Goal: Task Accomplishment & Management: Complete application form

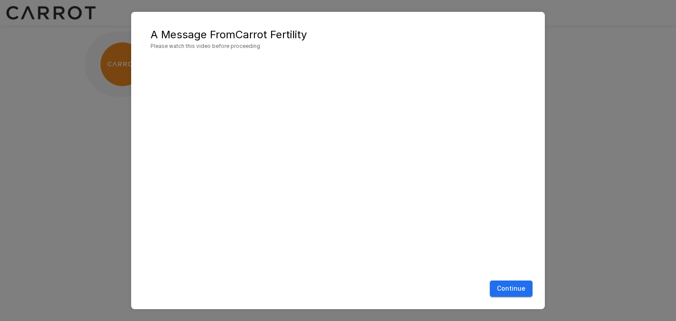
click at [505, 294] on button "Continue" at bounding box center [510, 289] width 43 height 16
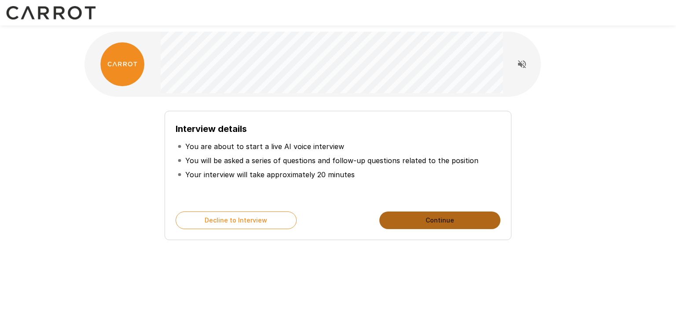
click at [438, 219] on button "Continue" at bounding box center [439, 221] width 121 height 18
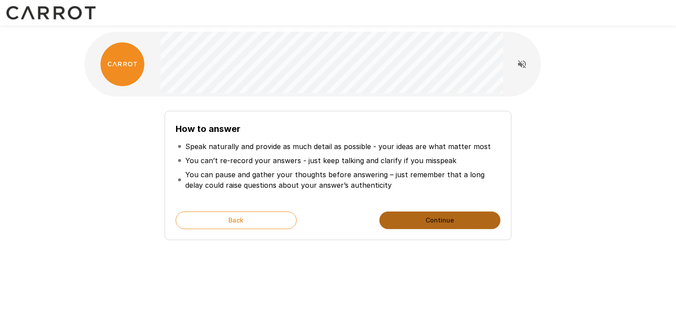
click at [451, 224] on button "Continue" at bounding box center [439, 221] width 121 height 18
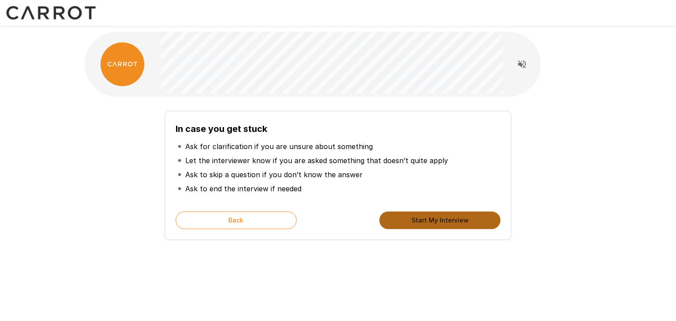
click at [451, 224] on button "Start My Interview" at bounding box center [439, 221] width 121 height 18
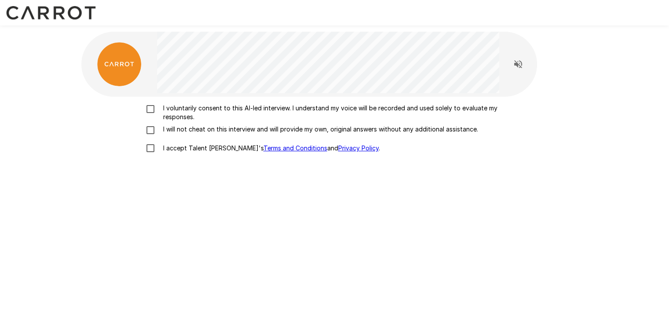
click at [201, 108] on p "I voluntarily consent to this AI-led interview. I understand my voice will be r…" at bounding box center [344, 113] width 369 height 18
click at [197, 129] on p "I will not cheat on this interview and will provide my own, original answers wi…" at bounding box center [319, 129] width 318 height 9
click at [189, 150] on p "I accept Talent Llama's Terms and Conditions and Privacy Policy ." at bounding box center [270, 148] width 220 height 9
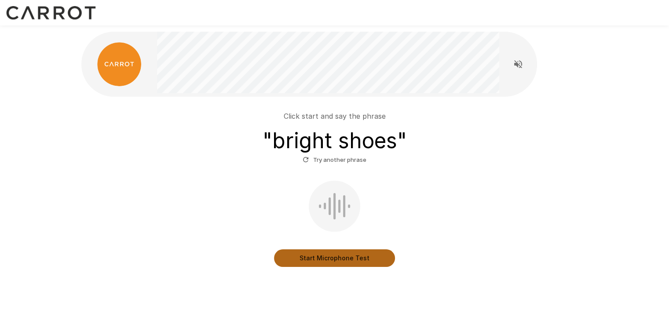
click at [336, 261] on button "Start Microphone Test" at bounding box center [334, 258] width 121 height 18
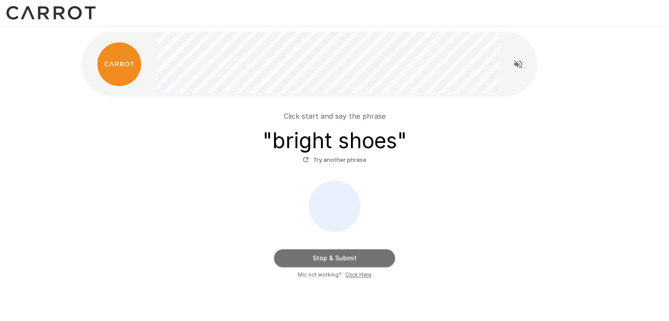
click at [336, 261] on button "Stop & Submit" at bounding box center [334, 258] width 121 height 18
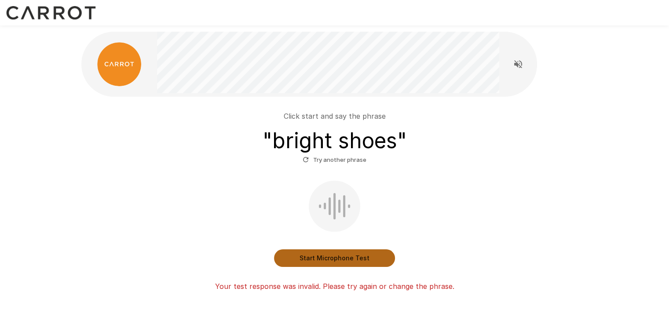
click at [336, 261] on button "Start Microphone Test" at bounding box center [334, 258] width 121 height 18
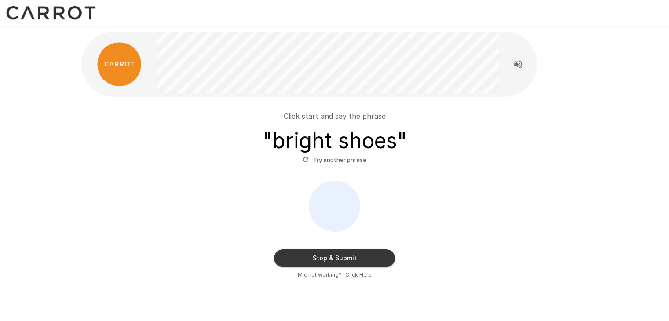
click at [336, 261] on button "Stop & Submit" at bounding box center [334, 258] width 121 height 18
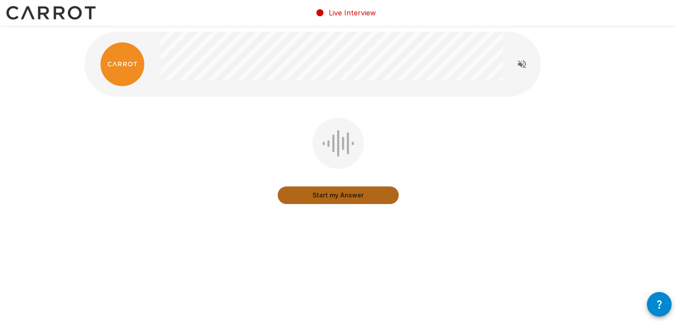
click at [340, 199] on button "Start my Answer" at bounding box center [338, 195] width 121 height 18
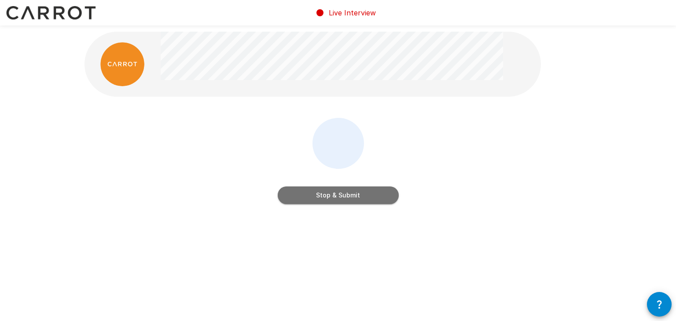
click at [340, 199] on button "Stop & Submit" at bounding box center [338, 195] width 121 height 18
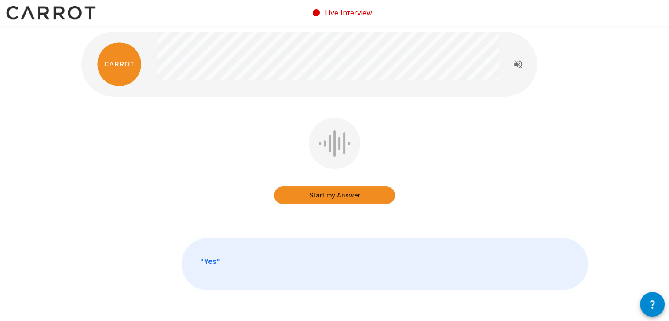
click at [336, 200] on button "Start my Answer" at bounding box center [334, 195] width 121 height 18
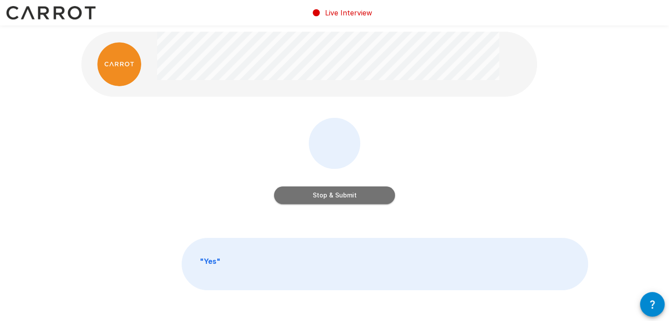
click at [336, 200] on button "Stop & Submit" at bounding box center [334, 195] width 121 height 18
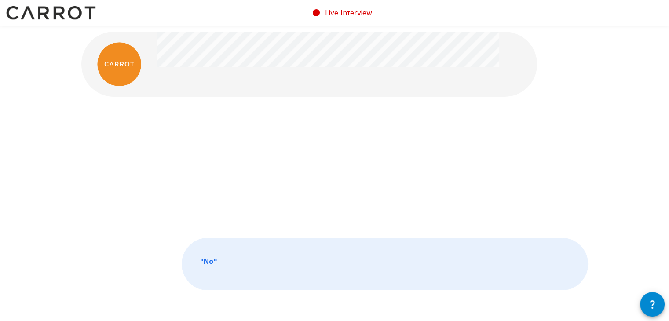
click at [336, 200] on div at bounding box center [334, 167] width 507 height 99
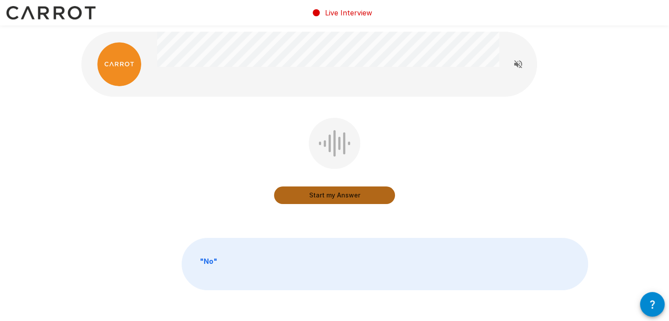
click at [336, 200] on button "Start my Answer" at bounding box center [334, 195] width 121 height 18
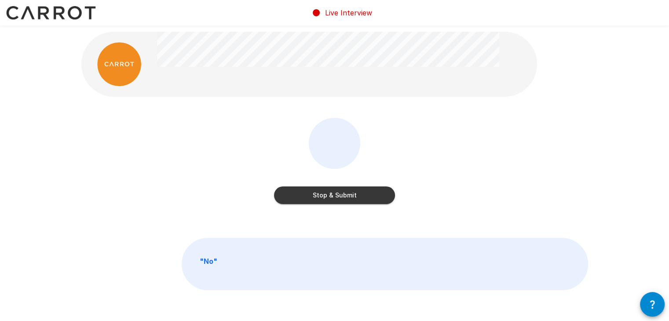
click at [336, 200] on button "Stop & Submit" at bounding box center [334, 195] width 121 height 18
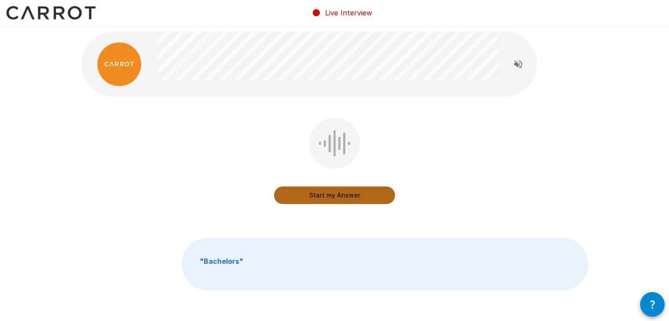
click at [321, 194] on button "Start my Answer" at bounding box center [334, 195] width 121 height 18
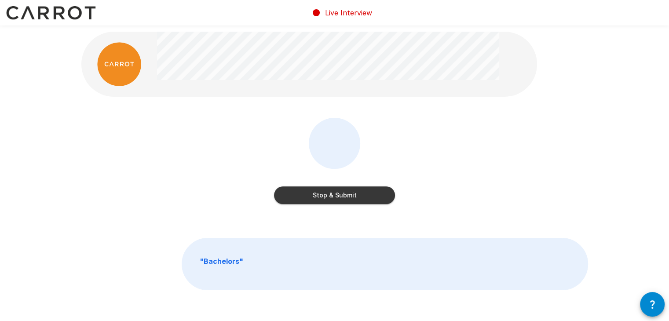
click at [321, 194] on button "Stop & Submit" at bounding box center [334, 195] width 121 height 18
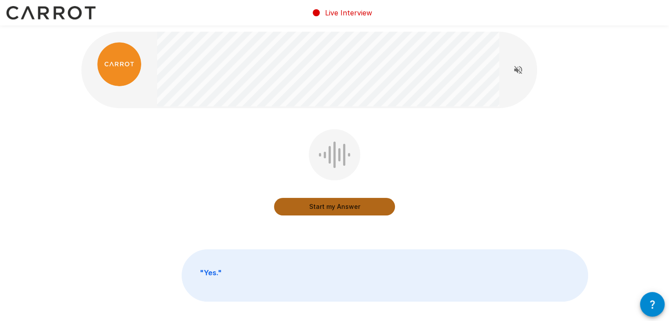
click at [360, 208] on button "Start my Answer" at bounding box center [334, 207] width 121 height 18
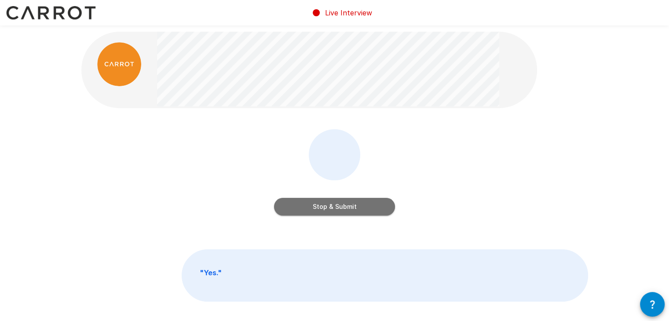
click at [360, 208] on button "Stop & Submit" at bounding box center [334, 207] width 121 height 18
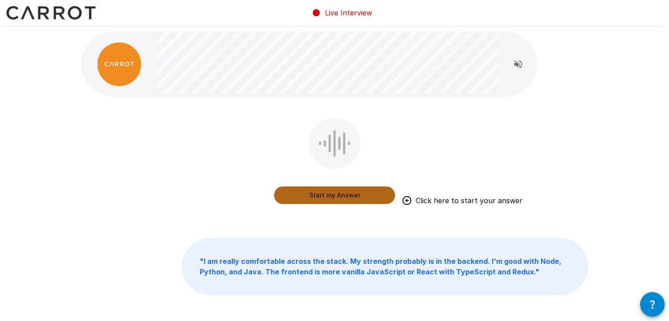
click at [347, 193] on button "Start my Answer" at bounding box center [334, 195] width 121 height 18
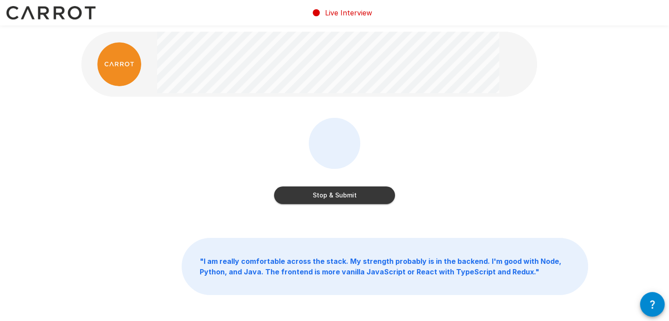
click at [347, 193] on button "Stop & Submit" at bounding box center [334, 195] width 121 height 18
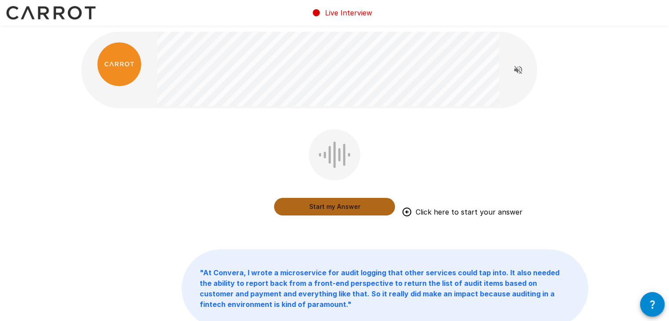
click at [352, 205] on button "Start my Answer" at bounding box center [334, 207] width 121 height 18
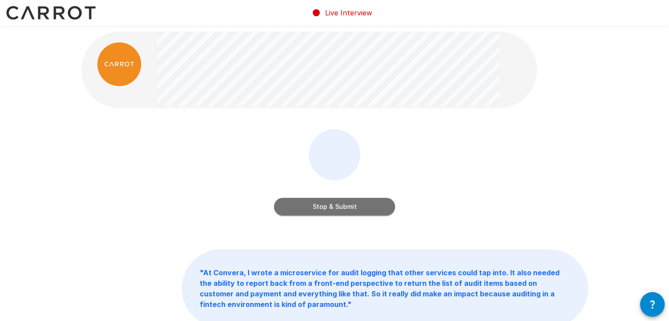
click at [352, 205] on button "Stop & Submit" at bounding box center [334, 207] width 121 height 18
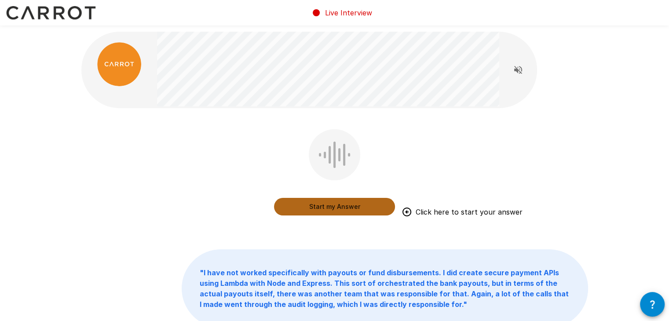
click at [318, 205] on button "Start my Answer" at bounding box center [334, 207] width 121 height 18
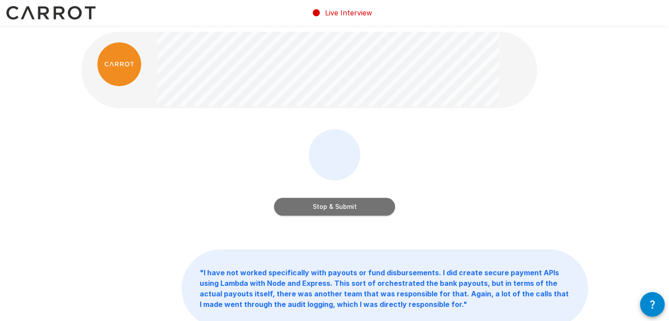
click at [318, 205] on button "Stop & Submit" at bounding box center [334, 207] width 121 height 18
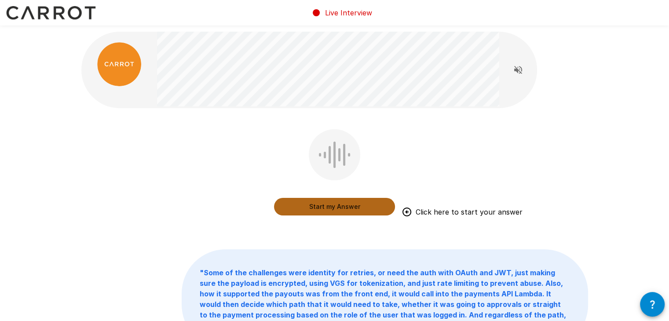
click at [322, 207] on button "Start my Answer" at bounding box center [334, 207] width 121 height 18
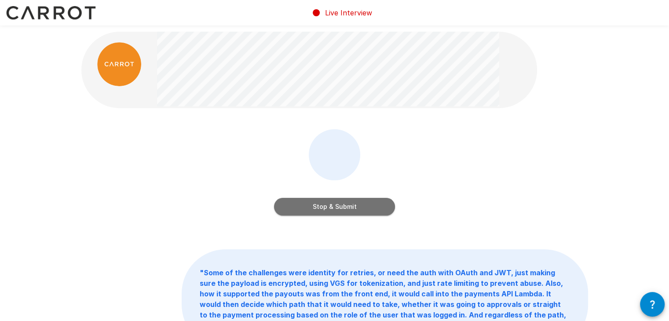
click at [322, 207] on button "Stop & Submit" at bounding box center [334, 207] width 121 height 18
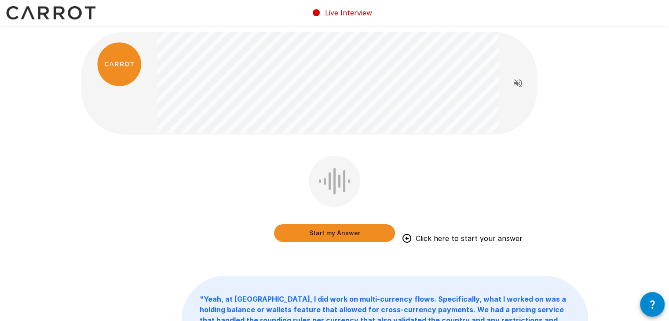
click at [371, 208] on div "Start my Answer Click here to start your answer" at bounding box center [334, 224] width 121 height 35
click at [354, 236] on button "Start my Answer" at bounding box center [334, 233] width 121 height 18
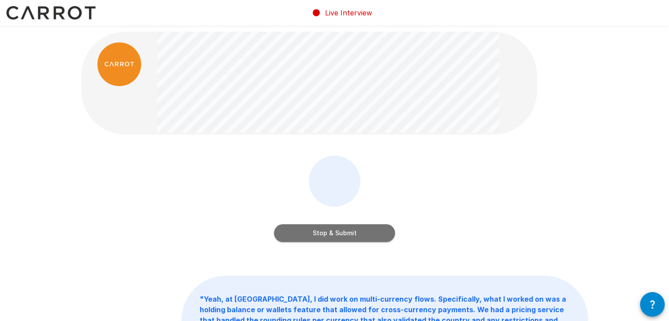
click at [354, 236] on button "Stop & Submit" at bounding box center [334, 233] width 121 height 18
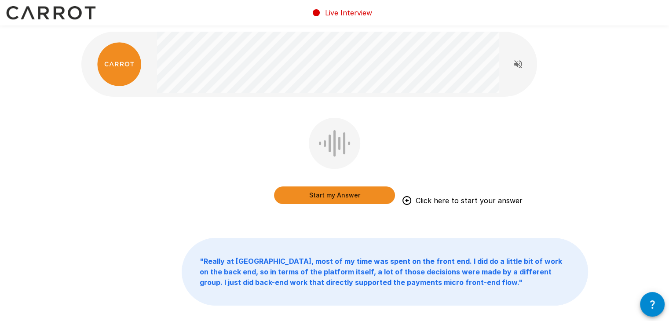
click at [332, 196] on button "Start my Answer" at bounding box center [334, 195] width 121 height 18
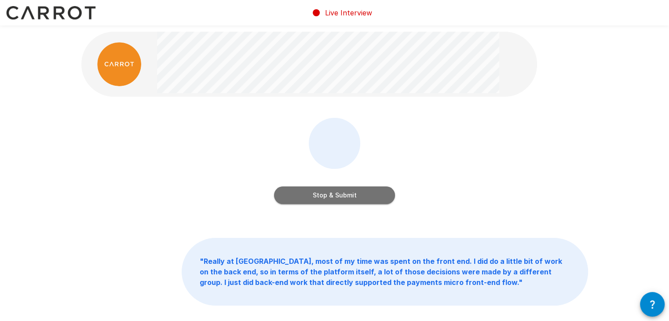
click at [332, 196] on button "Stop & Submit" at bounding box center [334, 195] width 121 height 18
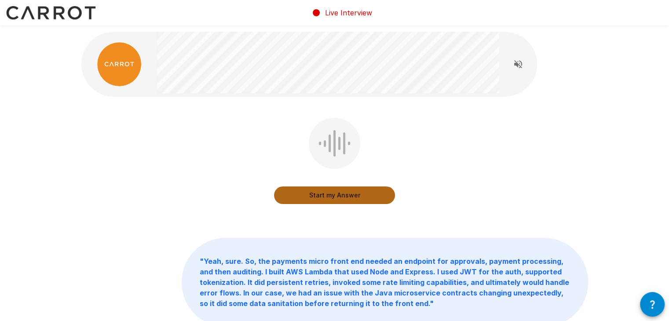
click at [324, 203] on button "Start my Answer" at bounding box center [334, 195] width 121 height 18
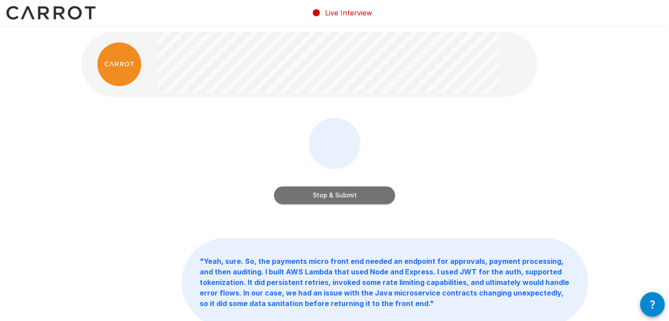
click at [342, 196] on button "Stop & Submit" at bounding box center [334, 195] width 121 height 18
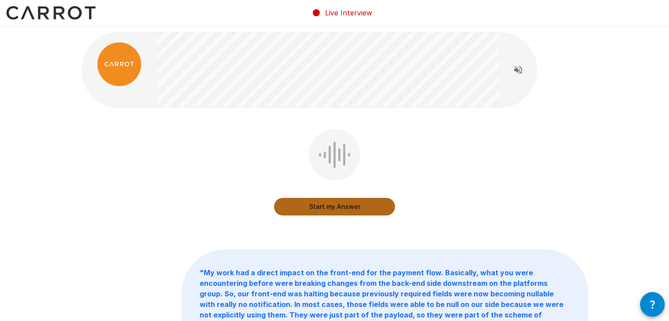
click at [347, 205] on button "Start my Answer" at bounding box center [334, 207] width 121 height 18
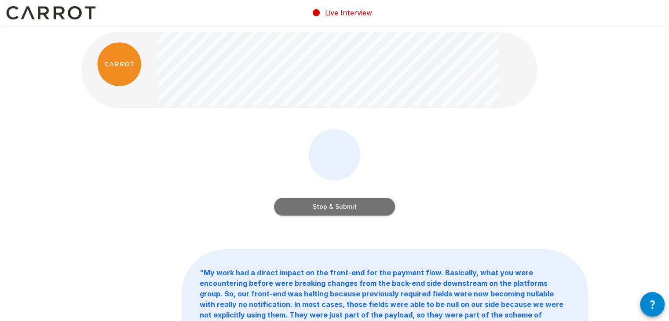
click at [347, 205] on button "Stop & Submit" at bounding box center [334, 207] width 121 height 18
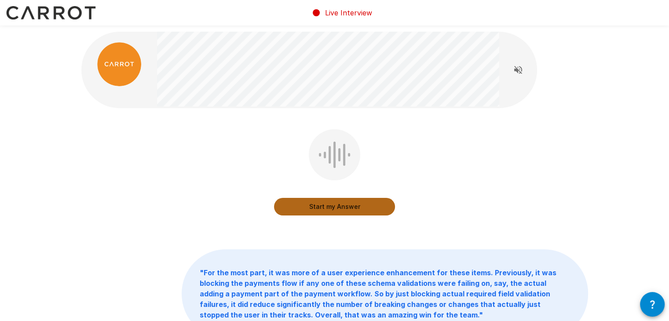
click at [329, 205] on button "Start my Answer" at bounding box center [334, 207] width 121 height 18
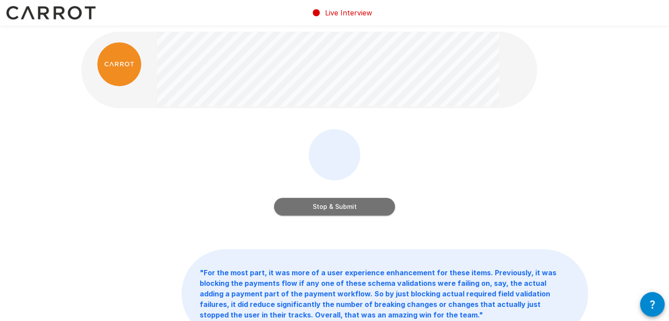
click at [308, 209] on button "Stop & Submit" at bounding box center [334, 207] width 121 height 18
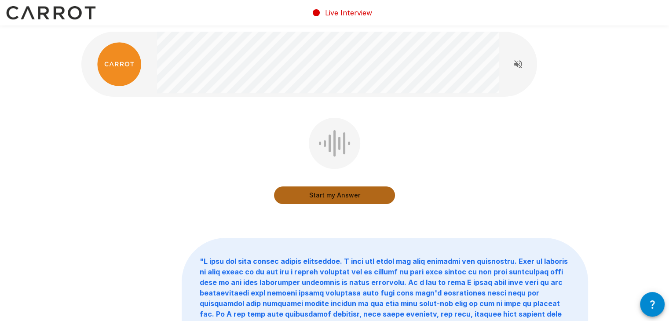
click at [344, 195] on button "Start my Answer" at bounding box center [334, 195] width 121 height 18
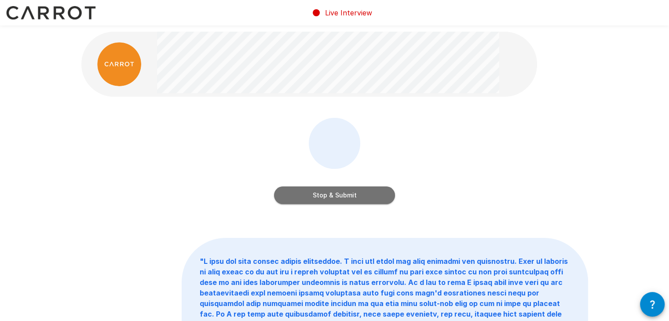
click at [344, 195] on button "Stop & Submit" at bounding box center [334, 195] width 121 height 18
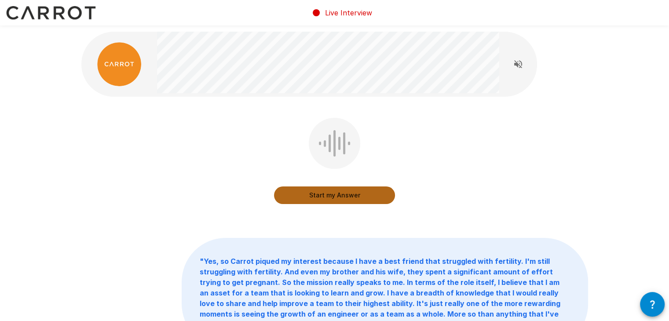
click at [344, 195] on button "Start my Answer" at bounding box center [334, 195] width 121 height 18
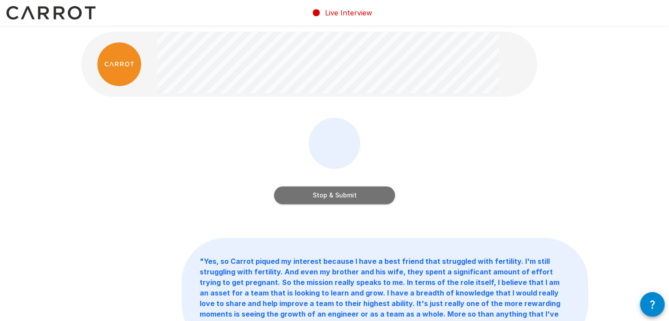
click at [344, 195] on button "Stop & Submit" at bounding box center [334, 195] width 121 height 18
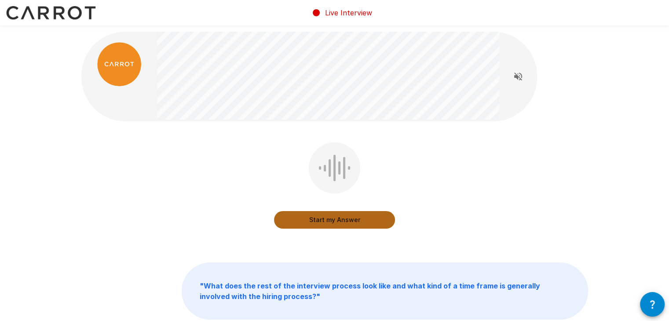
click at [356, 219] on button "Start my Answer" at bounding box center [334, 220] width 121 height 18
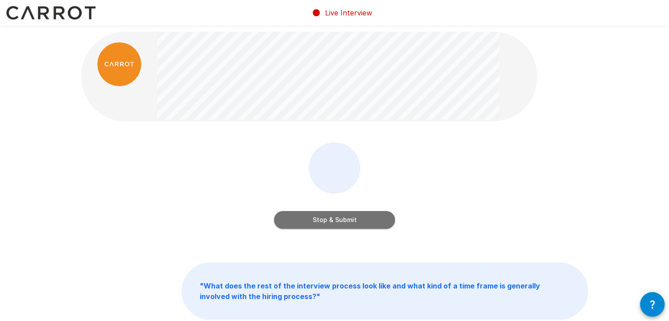
click at [356, 219] on button "Stop & Submit" at bounding box center [334, 220] width 121 height 18
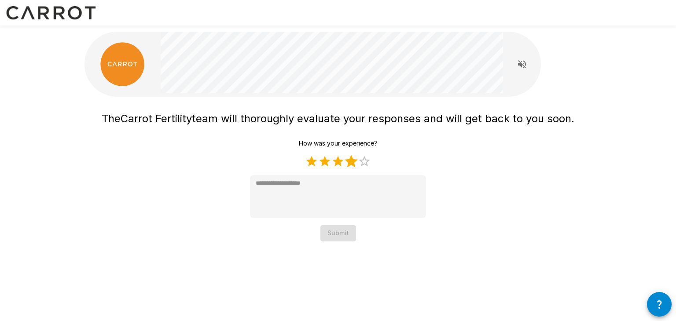
click at [352, 164] on label "4 Stars" at bounding box center [350, 161] width 13 height 13
drag, startPoint x: 376, startPoint y: 164, endPoint x: 362, endPoint y: 161, distance: 13.4
click at [362, 161] on div "How was your experience? 1 Star 2 Stars 3 Stars 4 Stars 5 Stars Empty * Submit" at bounding box center [338, 188] width 176 height 106
click at [362, 161] on label "5 Stars" at bounding box center [364, 161] width 13 height 13
type textarea "*"
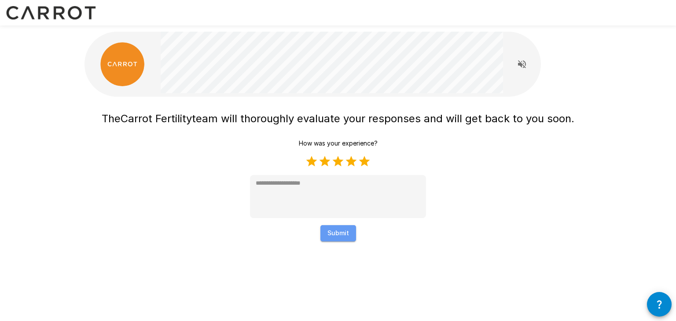
click at [347, 231] on button "Submit" at bounding box center [338, 233] width 36 height 16
